Goal: Task Accomplishment & Management: Manage account settings

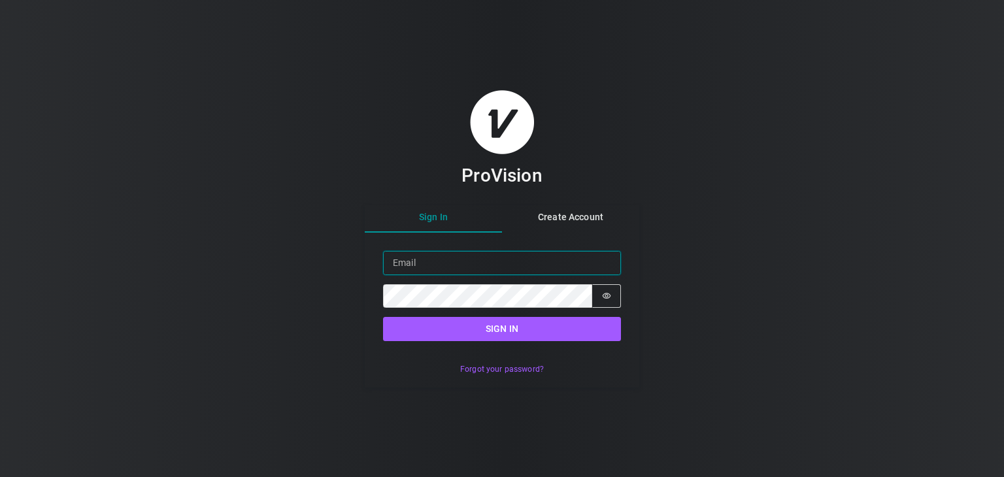
click at [454, 262] on input "Email" at bounding box center [502, 263] width 238 height 24
type input "[EMAIL_ADDRESS][DOMAIN_NAME]"
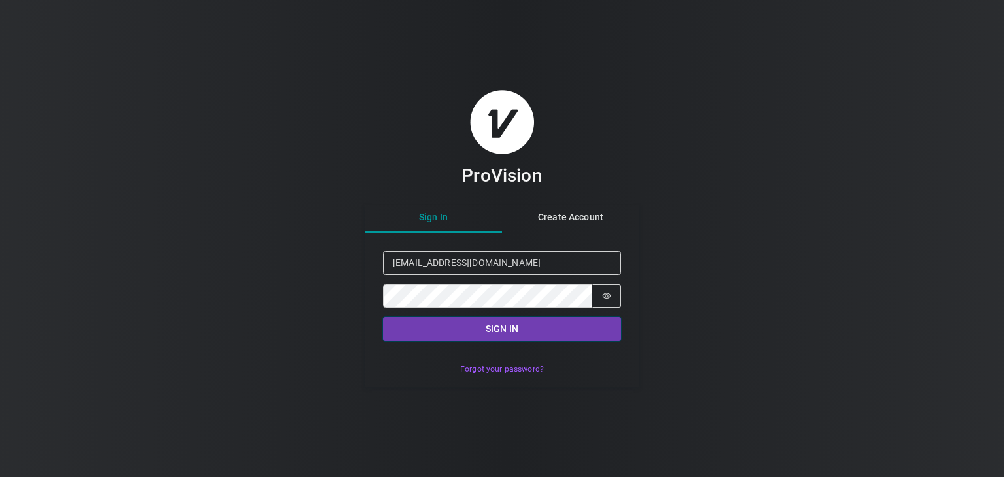
click at [511, 336] on button "Sign in" at bounding box center [502, 329] width 238 height 24
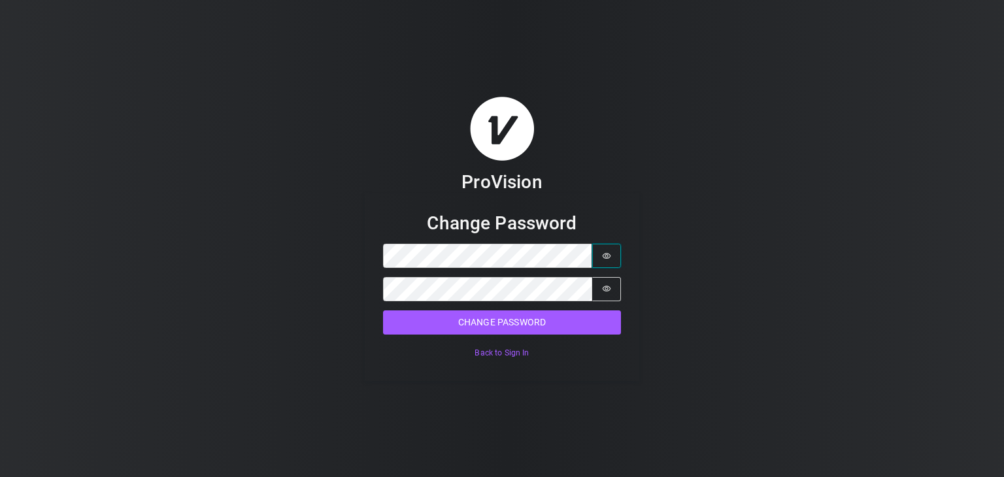
click at [609, 263] on button "Password is hidden" at bounding box center [606, 256] width 29 height 24
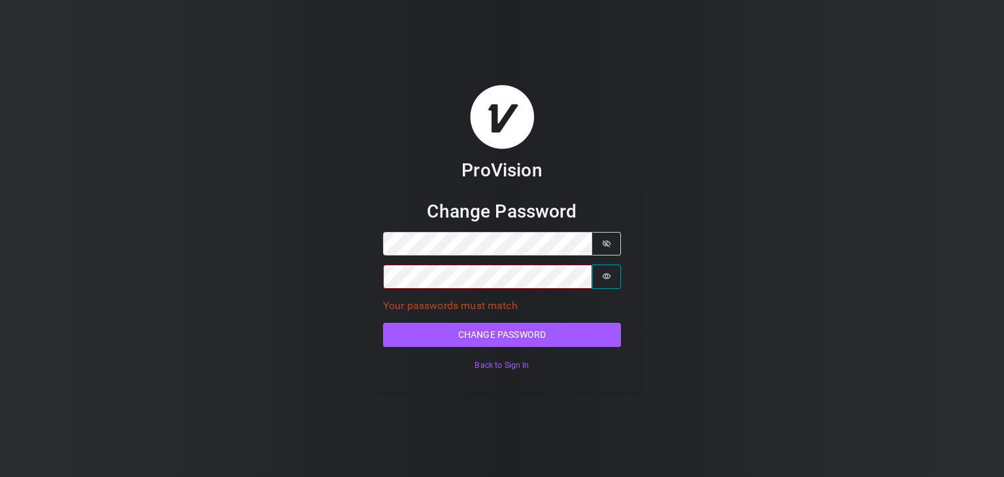
click at [607, 279] on icon "Show password" at bounding box center [607, 277] width 8 height 6
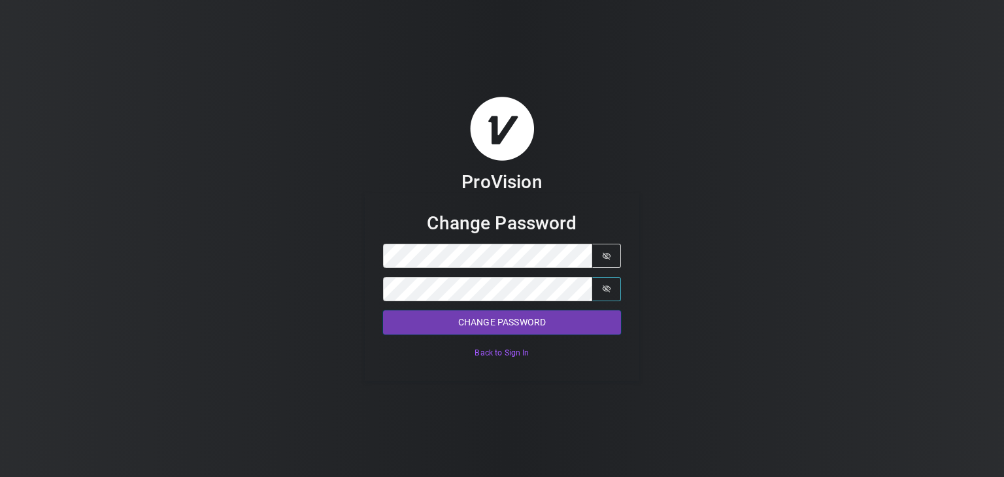
click at [467, 322] on button "Change Password" at bounding box center [502, 323] width 238 height 24
